Goal: Task Accomplishment & Management: Complete application form

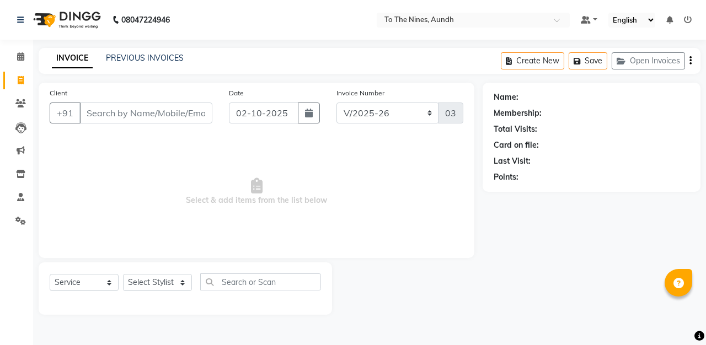
select select "614"
select select "service"
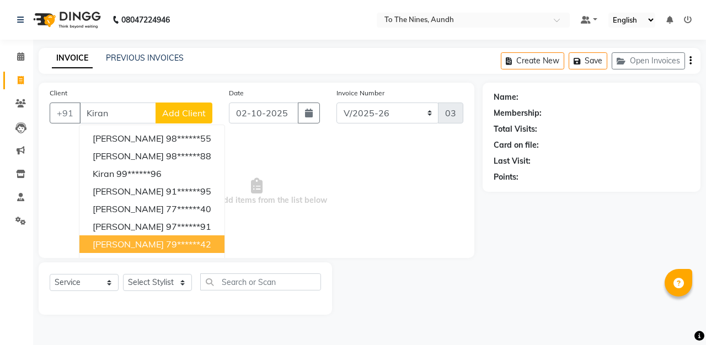
click at [166, 244] on ngb-highlight "79******42" at bounding box center [188, 244] width 45 height 11
type input "79******42"
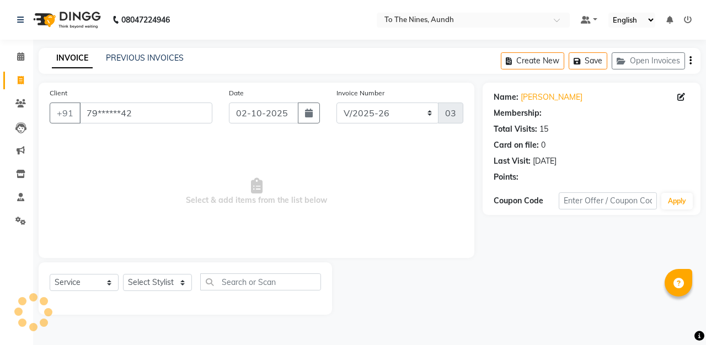
select select "1: Object"
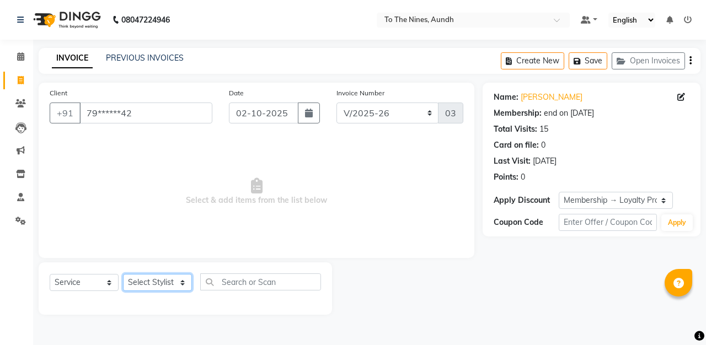
click at [179, 283] on select "Select Stylist [PERSON_NAME] client Nandini Nano [PERSON_NAME] Reception [PERSO…" at bounding box center [157, 282] width 69 height 17
select select "55206"
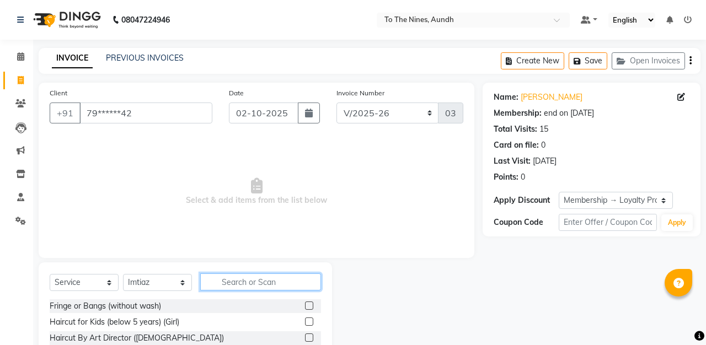
click at [253, 281] on input "text" at bounding box center [260, 282] width 121 height 17
type input "2 in"
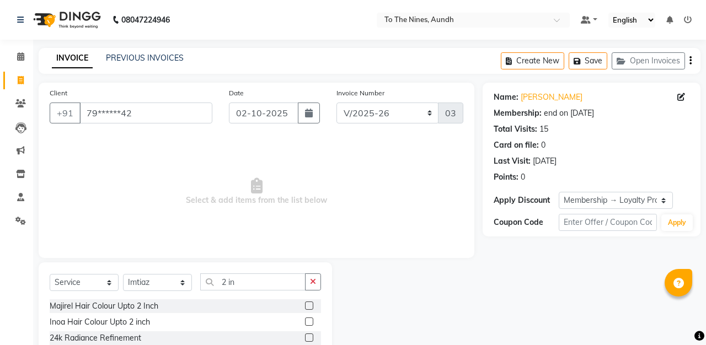
click at [308, 306] on label at bounding box center [309, 306] width 8 height 8
click at [308, 306] on input "checkbox" at bounding box center [308, 306] width 7 height 7
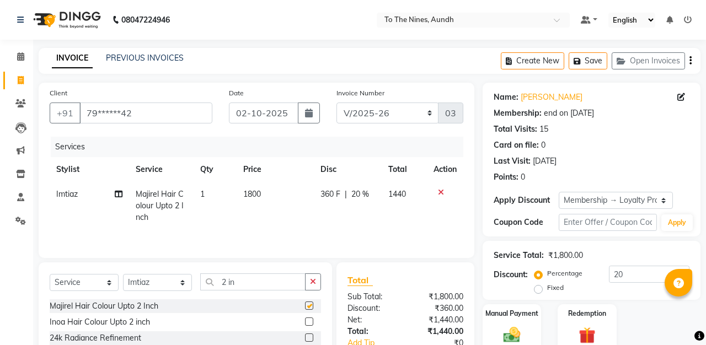
checkbox input "false"
click at [427, 114] on select "INVQR/2025-26 INVCASH/2025-26 V/2025 V/2025-26" at bounding box center [387, 113] width 103 height 21
select select "6076"
type input "0269"
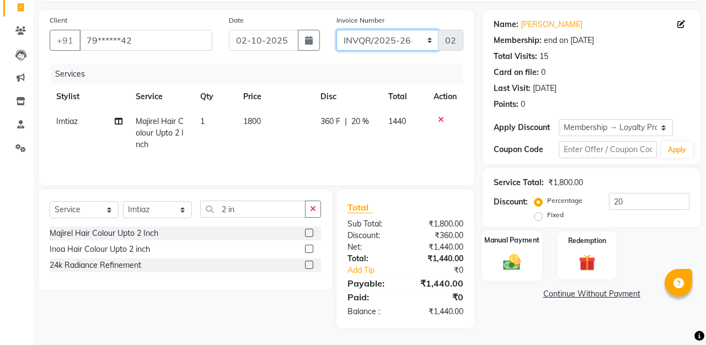
scroll to position [73, 0]
click at [512, 261] on img at bounding box center [511, 262] width 29 height 20
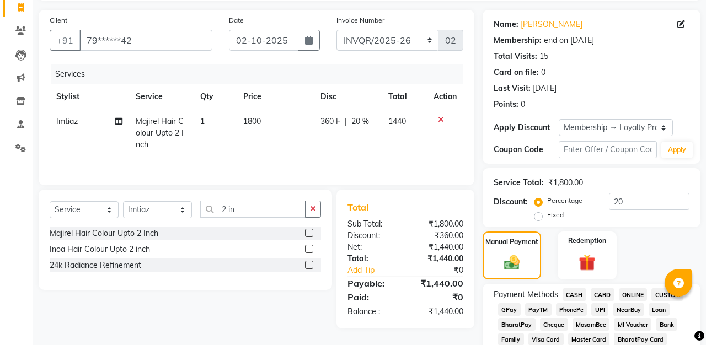
click at [505, 308] on span "GPay" at bounding box center [509, 309] width 23 height 13
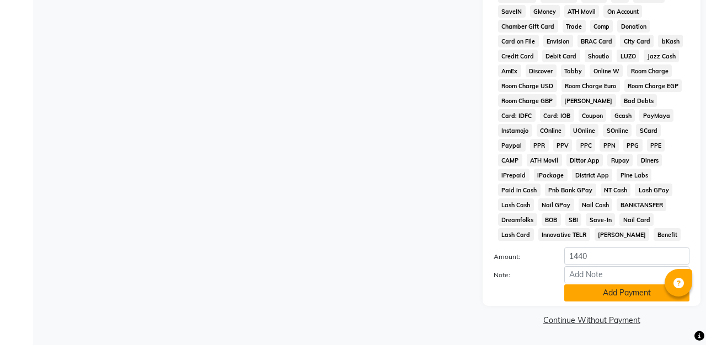
scroll to position [505, 0]
click at [579, 293] on button "Add Payment" at bounding box center [626, 293] width 125 height 17
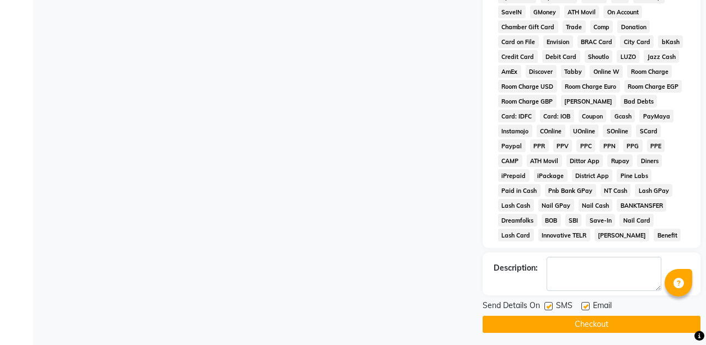
click at [572, 323] on button "Checkout" at bounding box center [592, 324] width 218 height 17
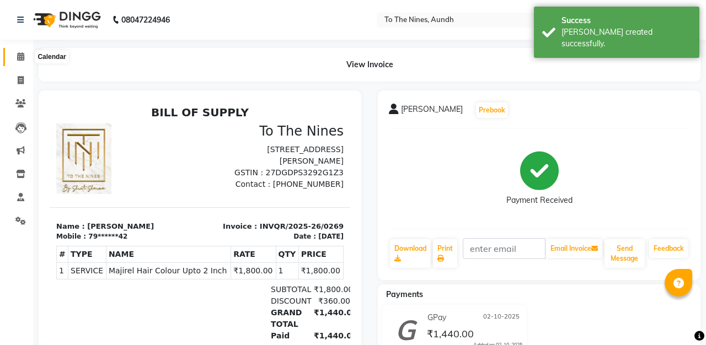
click at [20, 57] on icon at bounding box center [20, 56] width 7 height 8
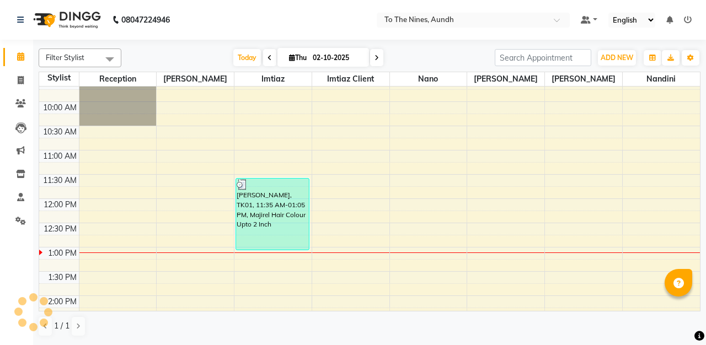
scroll to position [180, 0]
click at [18, 78] on icon at bounding box center [21, 80] width 6 height 8
select select "614"
select select "service"
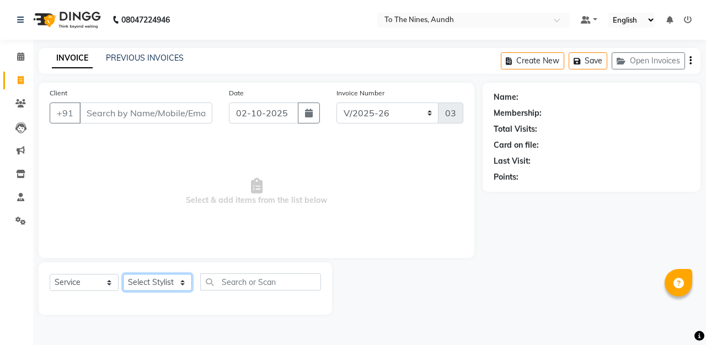
click at [184, 277] on select "Select Stylist [PERSON_NAME] client Nandini Nano [PERSON_NAME] Reception [PERSO…" at bounding box center [157, 282] width 69 height 17
select select "92095"
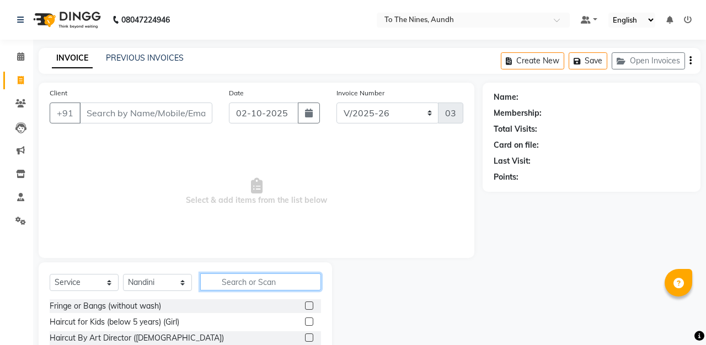
click at [255, 284] on input "text" at bounding box center [260, 282] width 121 height 17
type input "gel"
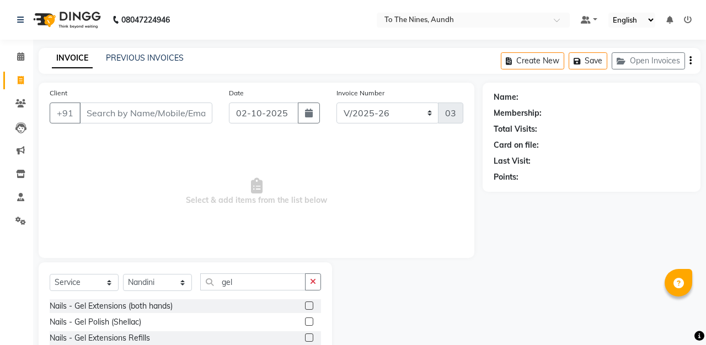
click at [311, 320] on label at bounding box center [309, 322] width 8 height 8
click at [311, 320] on input "checkbox" at bounding box center [308, 322] width 7 height 7
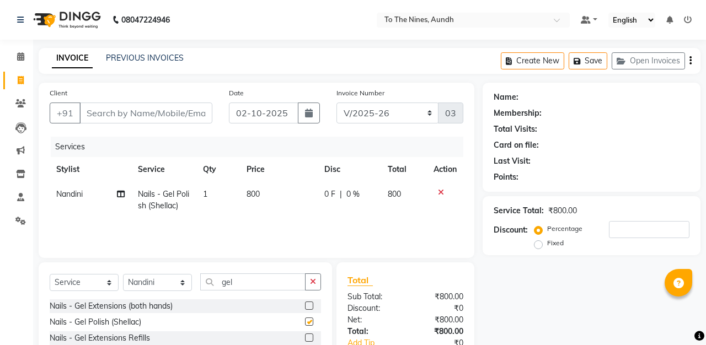
checkbox input "false"
click at [245, 282] on input "gel" at bounding box center [252, 282] width 105 height 17
type input "g"
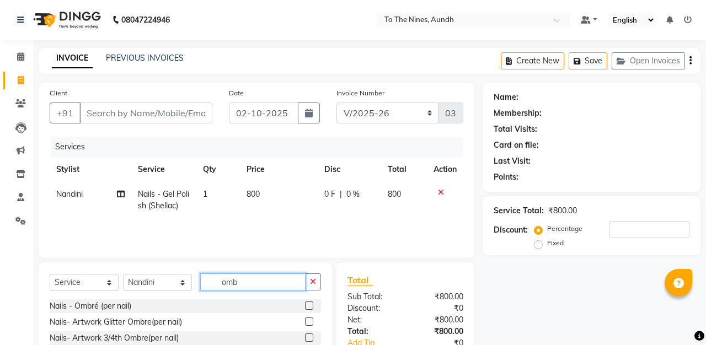
type input "bomb"
drag, startPoint x: 245, startPoint y: 282, endPoint x: 310, endPoint y: 318, distance: 74.8
click at [310, 318] on label at bounding box center [309, 322] width 8 height 8
click at [310, 319] on input "checkbox" at bounding box center [308, 322] width 7 height 7
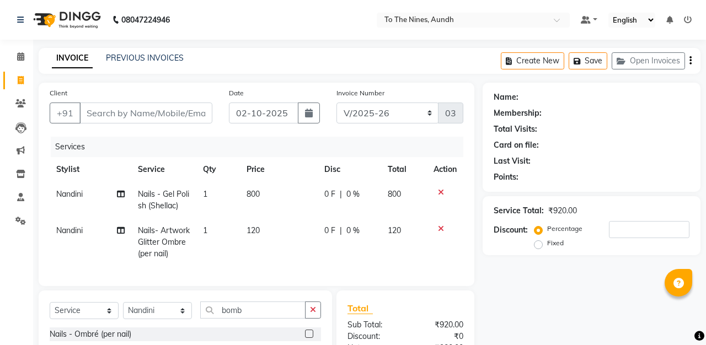
checkbox input "false"
click at [211, 228] on td "1" at bounding box center [218, 242] width 44 height 48
select select "92095"
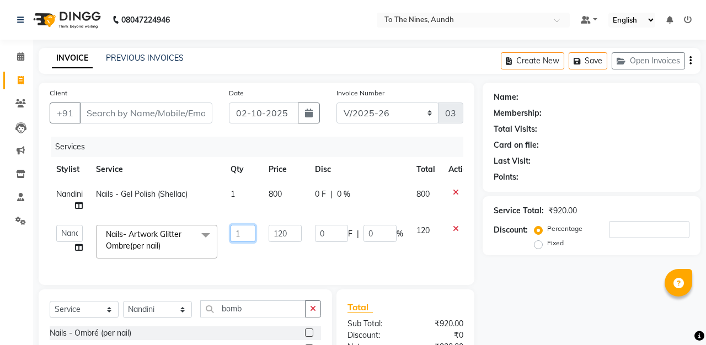
click at [250, 234] on input "1" at bounding box center [243, 233] width 25 height 17
type input "4"
click at [297, 181] on th "Price" at bounding box center [285, 169] width 46 height 25
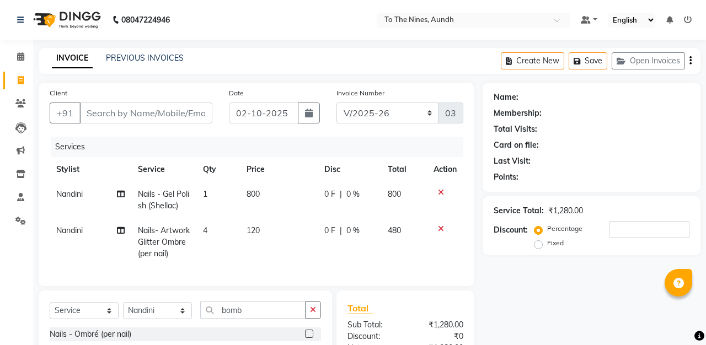
click at [331, 231] on span "0 F" at bounding box center [329, 231] width 11 height 12
select select "92095"
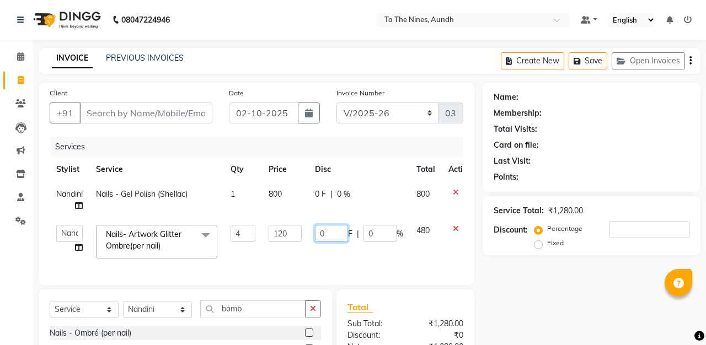
click at [338, 234] on input "0" at bounding box center [331, 233] width 33 height 17
type input "220"
click at [355, 144] on div "Services" at bounding box center [261, 147] width 421 height 20
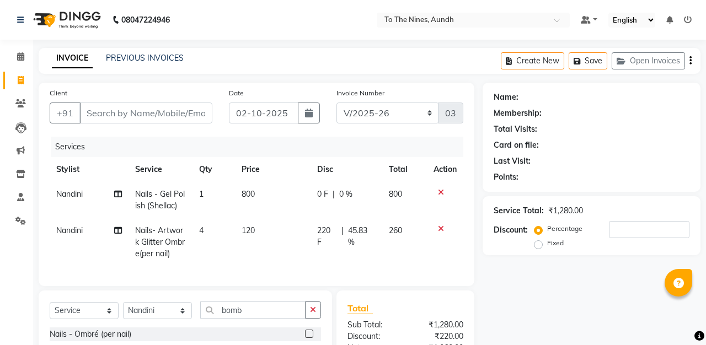
scroll to position [60, 0]
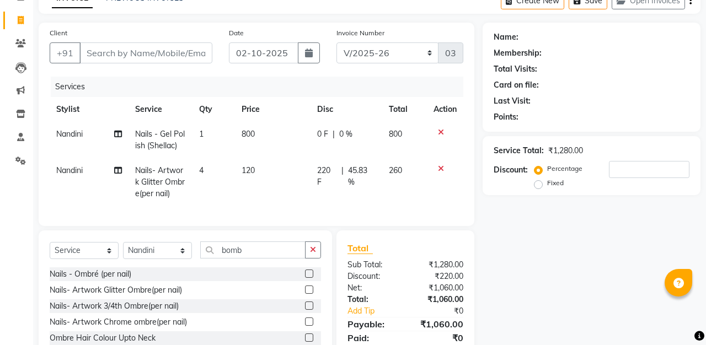
click at [330, 170] on span "220 F" at bounding box center [326, 176] width 19 height 23
select select "92095"
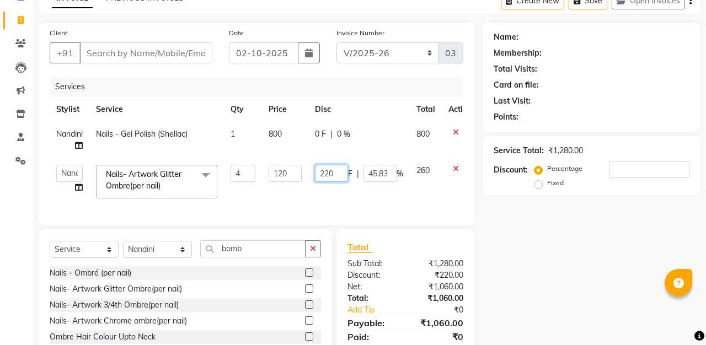
click at [341, 173] on input "220" at bounding box center [331, 173] width 33 height 17
type input "260"
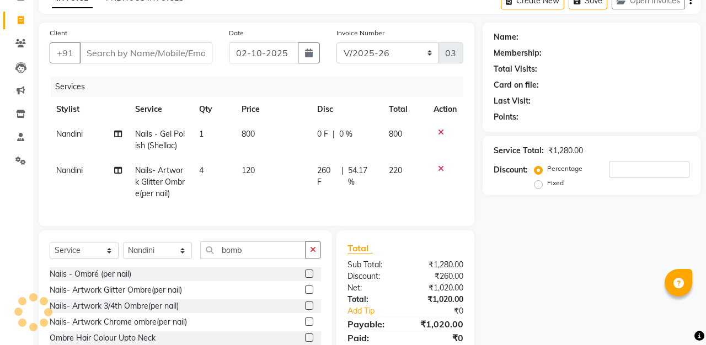
click at [347, 89] on div "Services" at bounding box center [261, 87] width 421 height 20
click at [330, 170] on span "260 F" at bounding box center [326, 176] width 19 height 23
select select "92095"
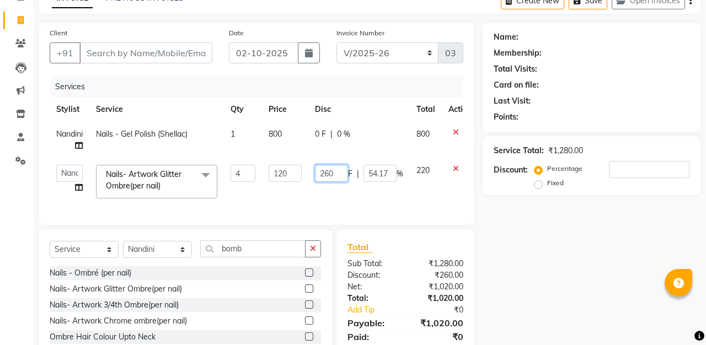
click at [331, 173] on input "260" at bounding box center [331, 173] width 33 height 17
type input "280"
click at [332, 85] on div "Services" at bounding box center [261, 87] width 421 height 20
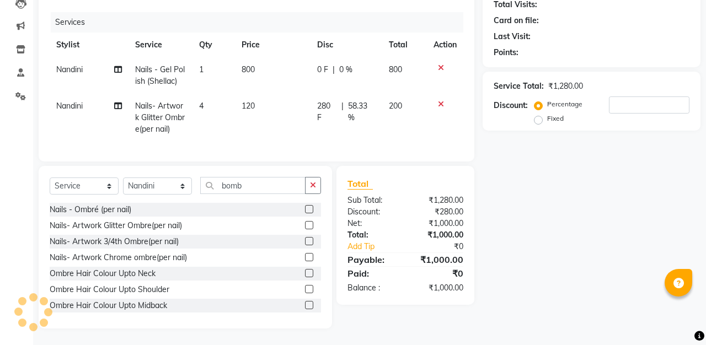
scroll to position [125, 0]
select select "67065"
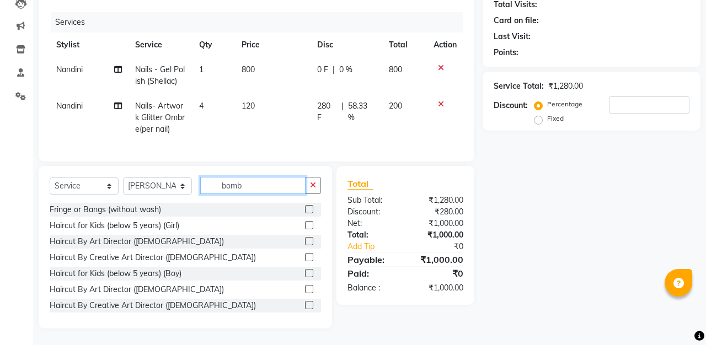
click at [245, 183] on input "bomb" at bounding box center [252, 185] width 105 height 17
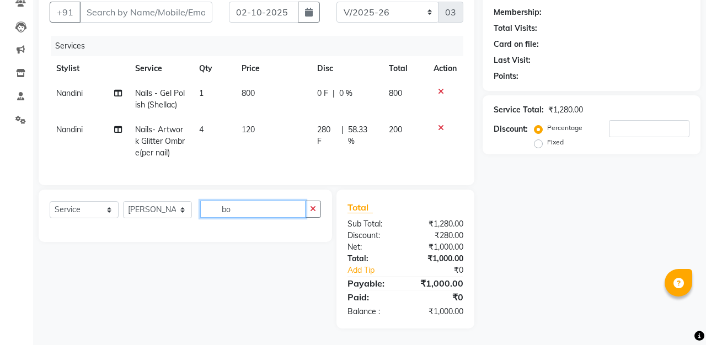
scroll to position [101, 0]
type input "b"
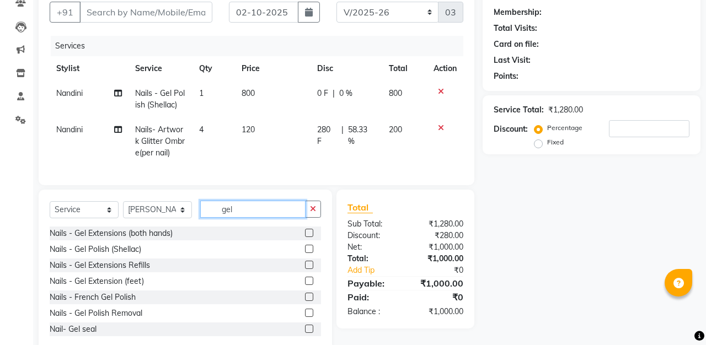
type input "gel"
click at [310, 248] on label at bounding box center [309, 249] width 8 height 8
click at [310, 248] on input "checkbox" at bounding box center [308, 249] width 7 height 7
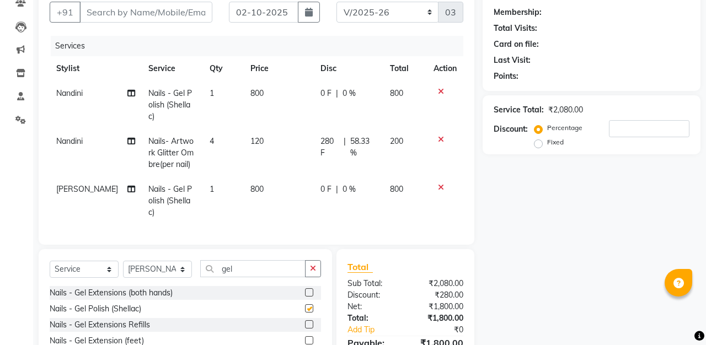
checkbox input "false"
click at [148, 15] on input "Client" at bounding box center [145, 12] width 133 height 21
type input "8"
type input "0"
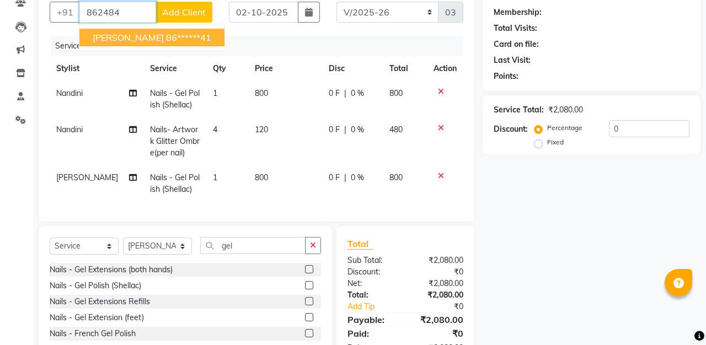
click at [167, 37] on ngb-highlight "86******41" at bounding box center [188, 37] width 45 height 11
type input "86******41"
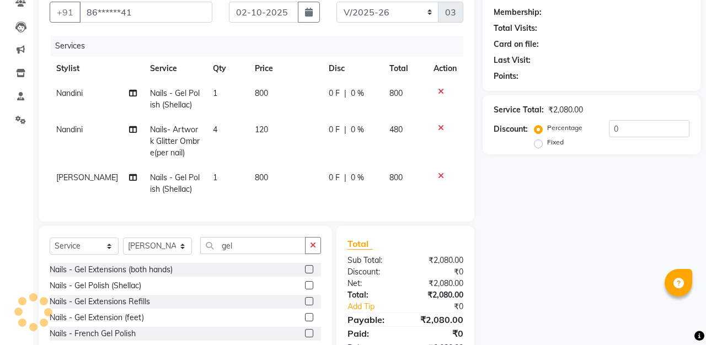
select select "1: Object"
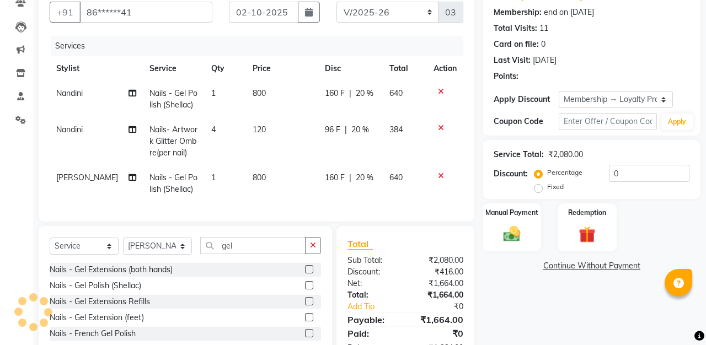
type input "20"
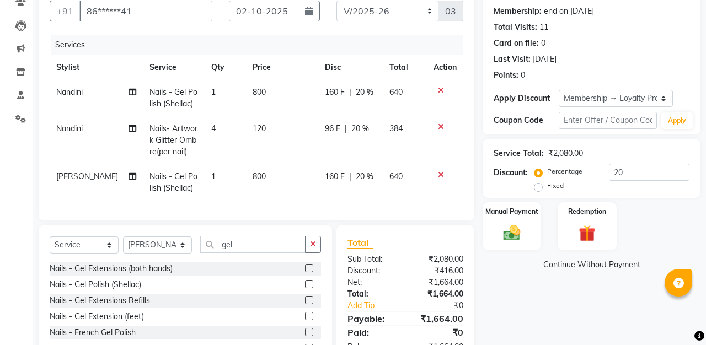
scroll to position [0, 0]
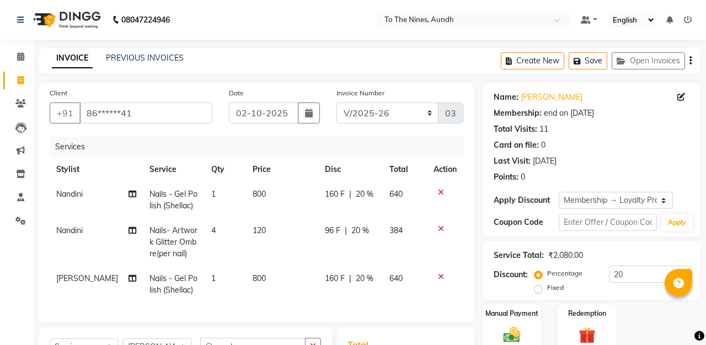
click at [336, 195] on span "160 F" at bounding box center [335, 195] width 20 height 12
select select "92095"
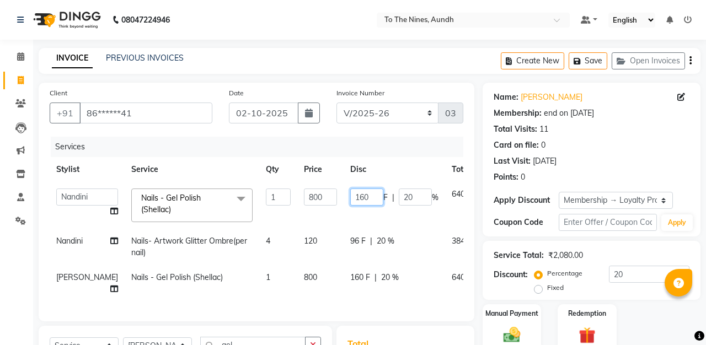
click at [350, 200] on input "160" at bounding box center [366, 197] width 33 height 17
type input "1"
type input "300"
click at [358, 151] on div "Services" at bounding box center [261, 147] width 421 height 20
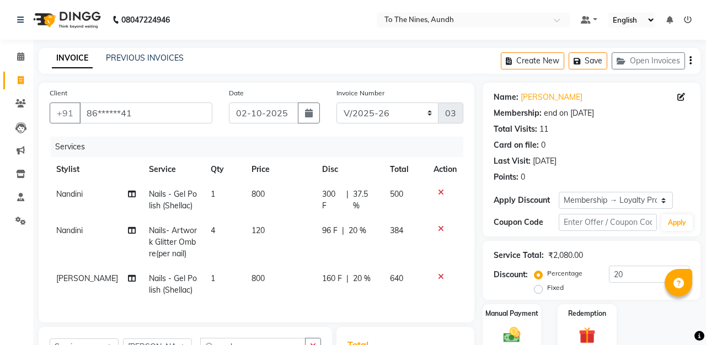
scroll to position [105, 0]
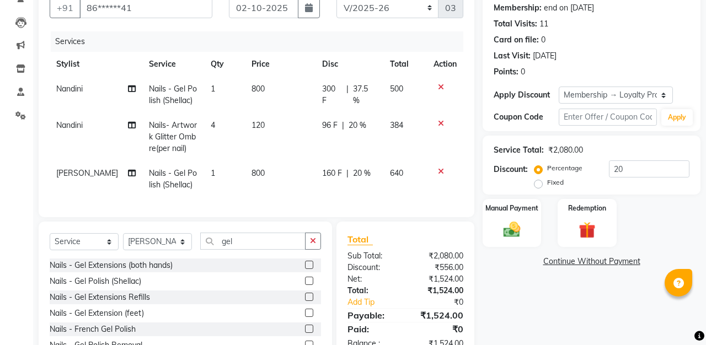
click at [334, 174] on span "160 F" at bounding box center [332, 174] width 20 height 12
select select "67065"
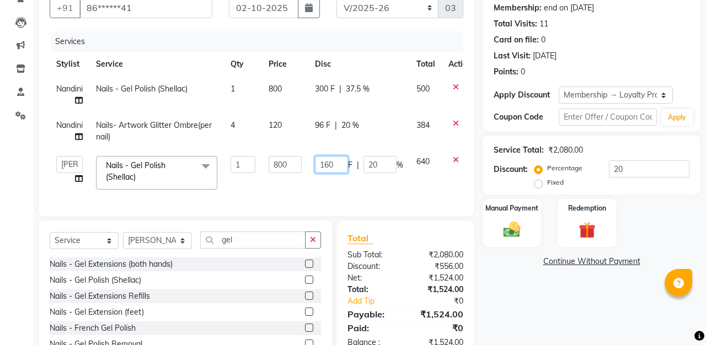
click at [345, 164] on input "160" at bounding box center [331, 164] width 33 height 17
type input "1"
type input "300"
click at [367, 46] on div "Services" at bounding box center [261, 41] width 421 height 20
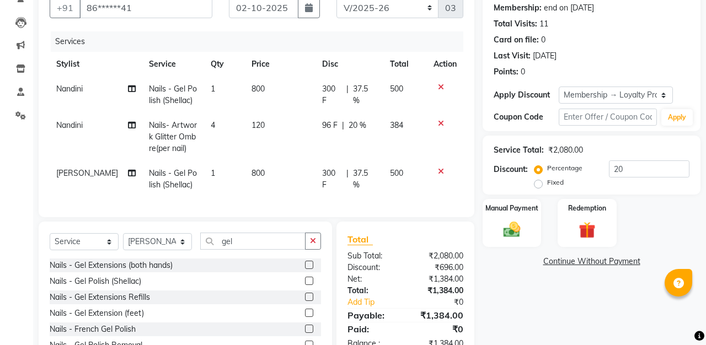
click at [334, 125] on div "96 F | 20 %" at bounding box center [349, 126] width 55 height 12
select select "92095"
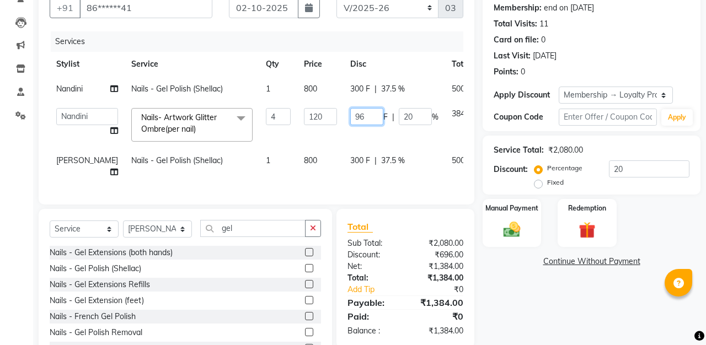
click at [350, 125] on input "96" at bounding box center [366, 116] width 33 height 17
type input "9"
type input "320"
click at [351, 43] on div "Services" at bounding box center [261, 41] width 421 height 20
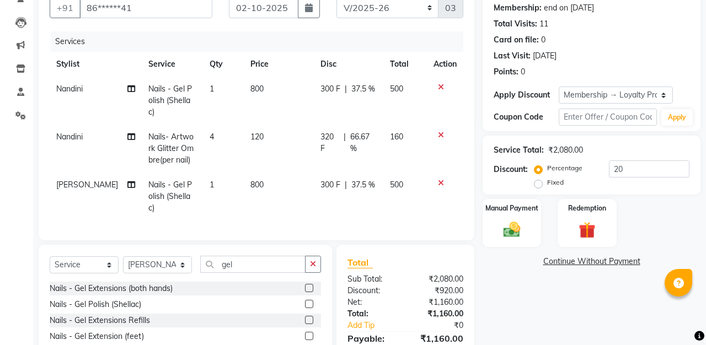
click at [330, 131] on span "320 F" at bounding box center [329, 142] width 19 height 23
select select "92095"
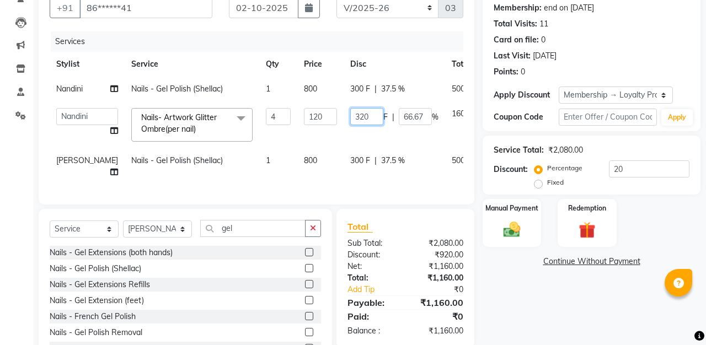
click at [350, 125] on input "320" at bounding box center [366, 116] width 33 height 17
type input "3"
type input "200"
click at [348, 43] on div "Services" at bounding box center [261, 41] width 421 height 20
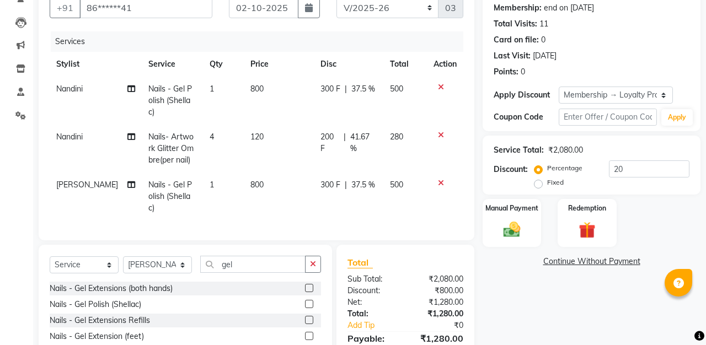
click at [334, 131] on span "200 F" at bounding box center [329, 142] width 19 height 23
select select "92095"
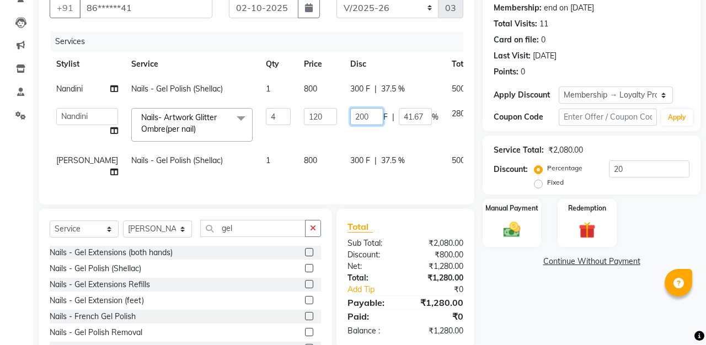
click at [350, 125] on input "200" at bounding box center [366, 116] width 33 height 17
type input "2"
type input "280"
click at [350, 35] on div "Services" at bounding box center [261, 41] width 421 height 20
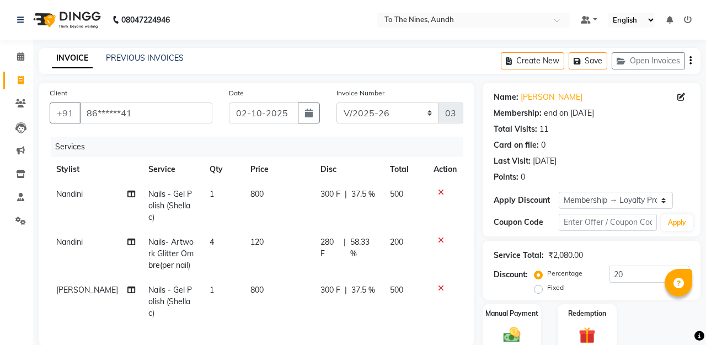
scroll to position [0, 0]
select select "6076"
type input "0270"
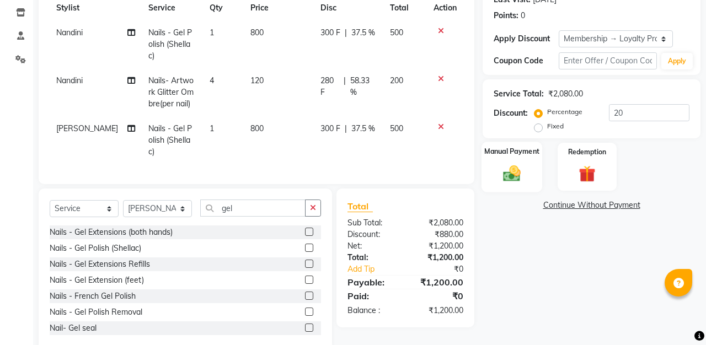
scroll to position [161, 0]
click at [512, 164] on img at bounding box center [511, 174] width 29 height 20
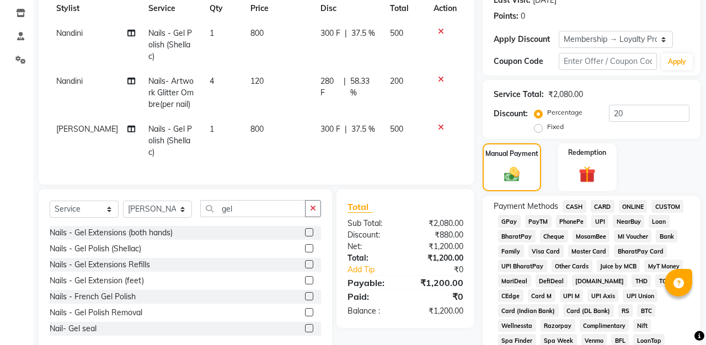
click at [515, 222] on span "GPay" at bounding box center [509, 221] width 23 height 13
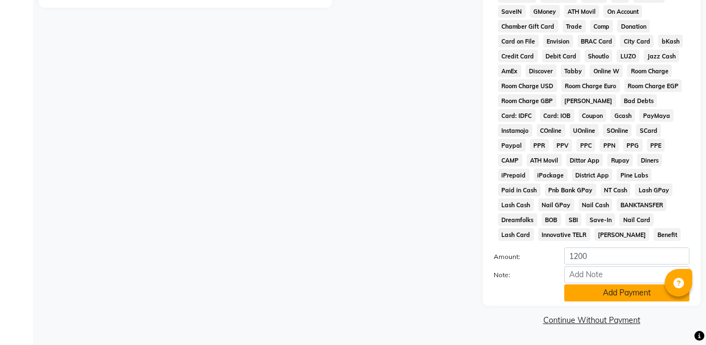
scroll to position [505, 0]
click at [602, 292] on button "Add Payment" at bounding box center [626, 293] width 125 height 17
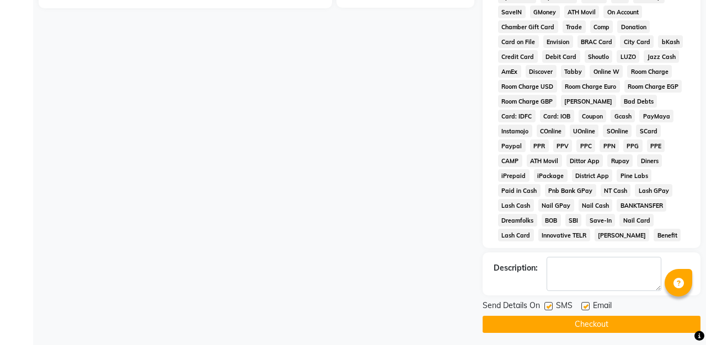
click at [638, 322] on button "Checkout" at bounding box center [592, 324] width 218 height 17
